Goal: Navigation & Orientation: Find specific page/section

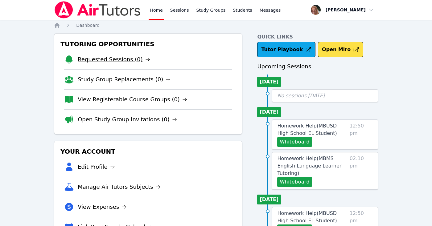
click at [119, 59] on link "Requested Sessions (0)" at bounding box center [114, 59] width 72 height 9
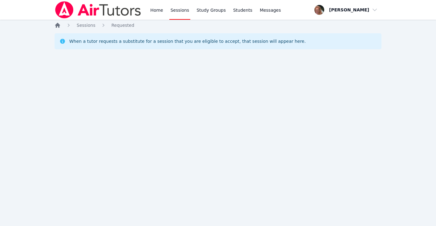
click at [59, 25] on icon "Breadcrumb" at bounding box center [57, 25] width 5 height 5
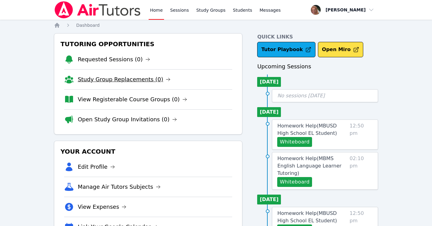
click at [117, 80] on link "Study Group Replacements (0)" at bounding box center [124, 79] width 93 height 9
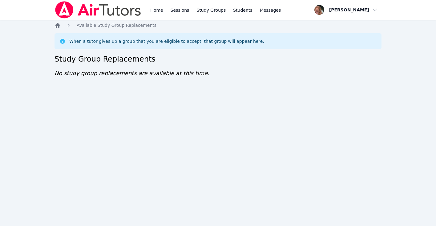
click at [57, 25] on icon "Breadcrumb" at bounding box center [57, 25] width 5 height 5
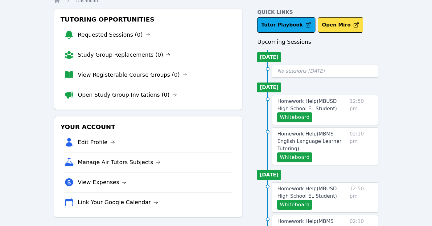
scroll to position [28, 0]
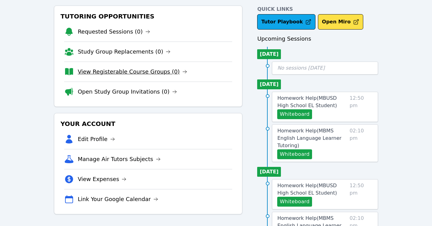
click at [103, 72] on link "View Registerable Course Groups (0)" at bounding box center [132, 71] width 109 height 9
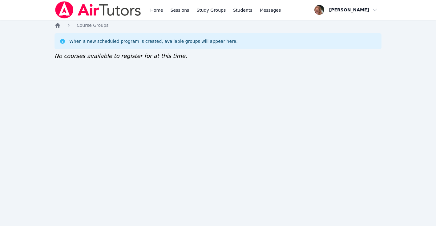
click at [55, 24] on icon "Breadcrumb" at bounding box center [58, 25] width 6 height 6
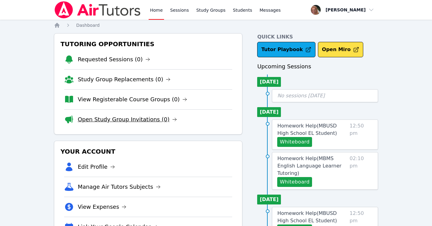
click at [88, 119] on link "Open Study Group Invitations (0)" at bounding box center [127, 119] width 99 height 9
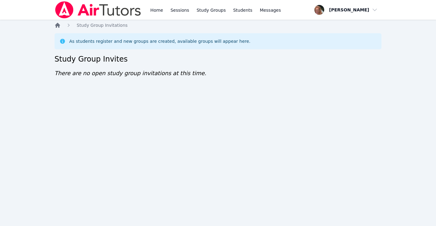
click at [58, 26] on icon "Breadcrumb" at bounding box center [57, 25] width 5 height 5
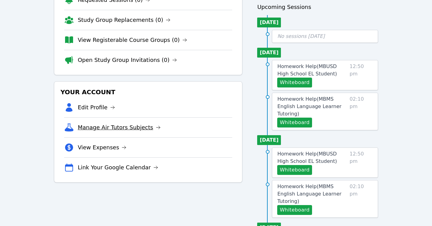
scroll to position [59, 0]
